Goal: Find specific page/section: Find specific page/section

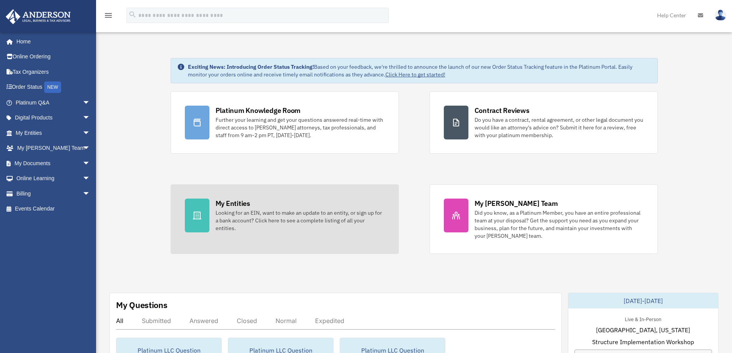
click at [258, 214] on div "Looking for an EIN, want to make an update to an entity, or sign up for a bank …" at bounding box center [300, 220] width 169 height 23
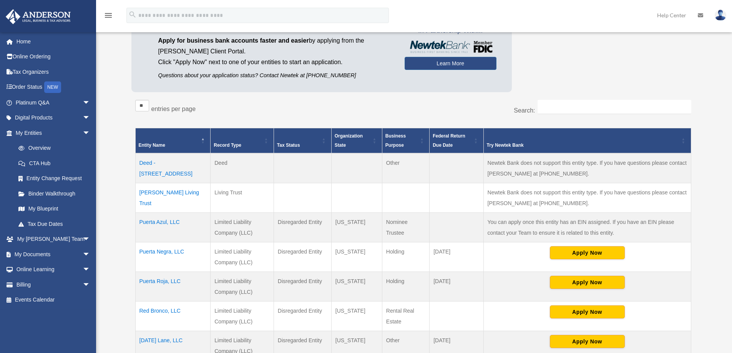
scroll to position [154, 0]
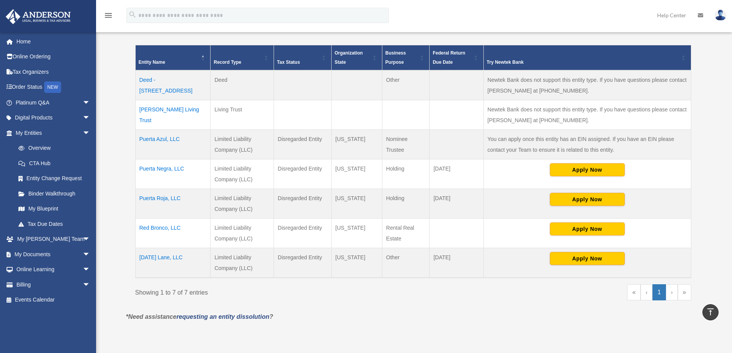
click at [155, 256] on td "[DATE] Lane, LLC" at bounding box center [172, 263] width 75 height 30
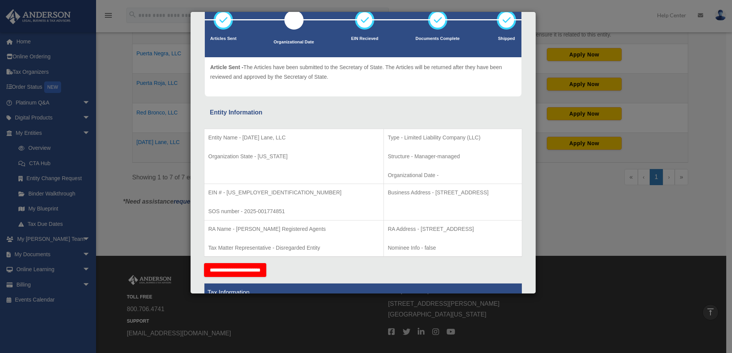
scroll to position [0, 0]
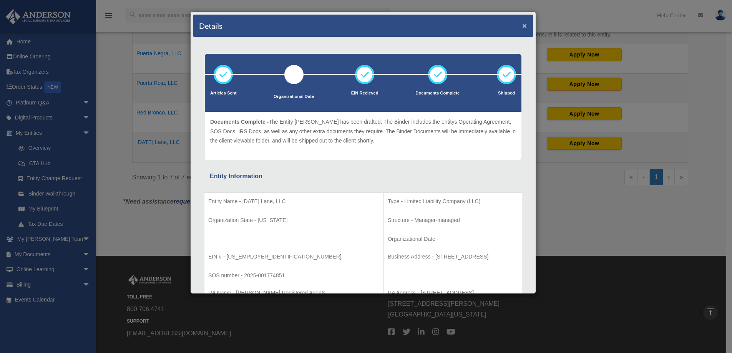
click at [522, 27] on button "×" at bounding box center [524, 26] width 5 height 8
